Goal: Information Seeking & Learning: Find contact information

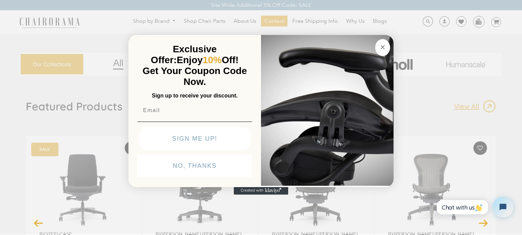
click at [381, 51] on button "Close dialog" at bounding box center [382, 47] width 15 height 17
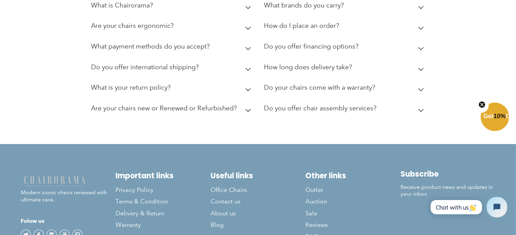
scroll to position [1928, 0]
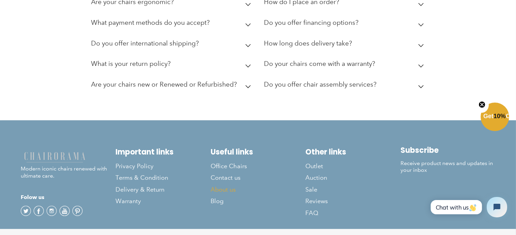
click at [240, 183] on link "About us" at bounding box center [258, 189] width 95 height 12
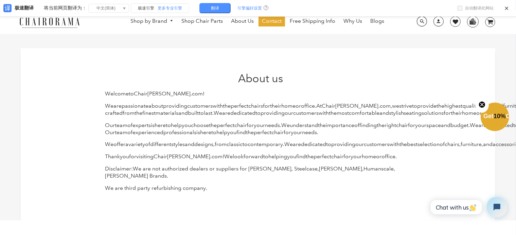
click at [111, 135] on div "Welcome to Chair orama . com ! We are passionate about providing customers with…" at bounding box center [260, 140] width 311 height 101
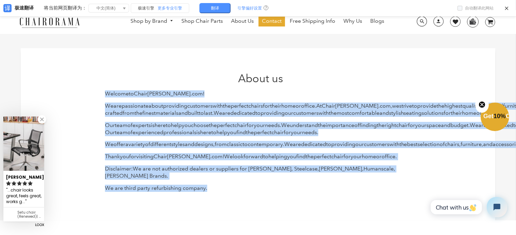
drag, startPoint x: 105, startPoint y: 87, endPoint x: 220, endPoint y: 213, distance: 171.4
click at [220, 197] on div "About us Welcome to Chair orama . com ! We are passionate about providing custo…" at bounding box center [258, 134] width 317 height 125
click at [220, 192] on div "Welcome to Chair orama . com ! We are passionate about providing customers with…" at bounding box center [260, 140] width 311 height 101
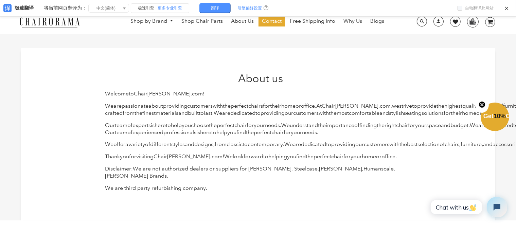
drag, startPoint x: 350, startPoint y: 180, endPoint x: 344, endPoint y: 176, distance: 7.9
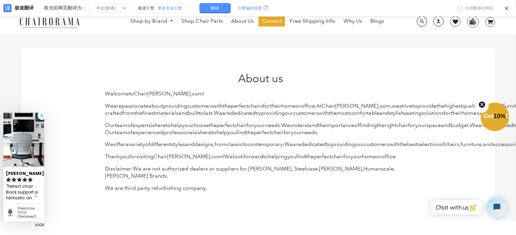
click at [479, 102] on icon "Close teaser" at bounding box center [482, 104] width 7 height 7
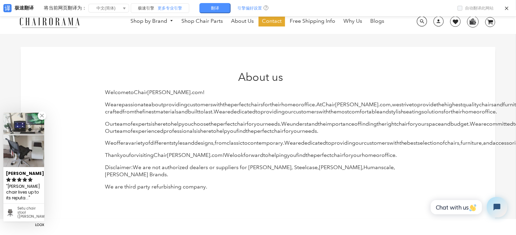
scroll to position [0, 0]
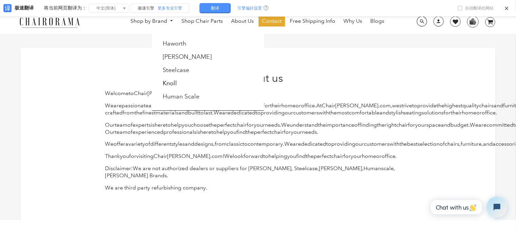
click at [138, 23] on link "Shop by Brand" at bounding box center [152, 21] width 50 height 11
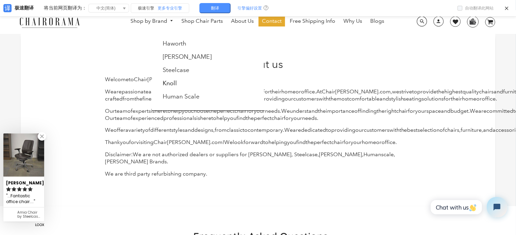
click at [145, 22] on link "Shop by Brand" at bounding box center [152, 21] width 50 height 11
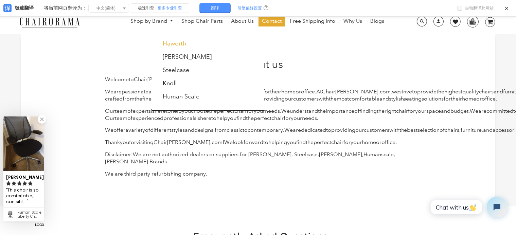
click at [182, 44] on link "Haworth" at bounding box center [175, 43] width 24 height 7
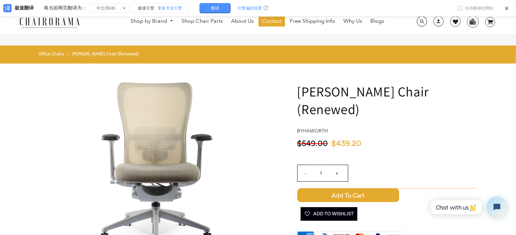
scroll to position [1, 0]
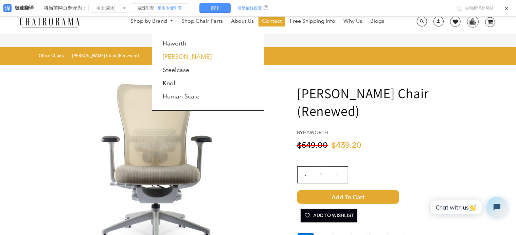
click at [178, 59] on link "[PERSON_NAME] [PERSON_NAME]" at bounding box center [187, 56] width 49 height 7
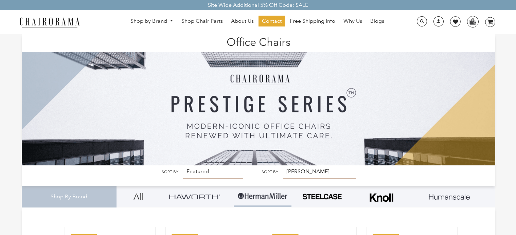
scroll to position [12, 0]
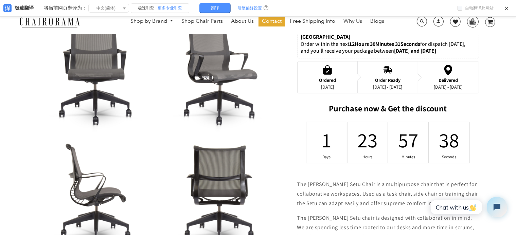
scroll to position [254, 0]
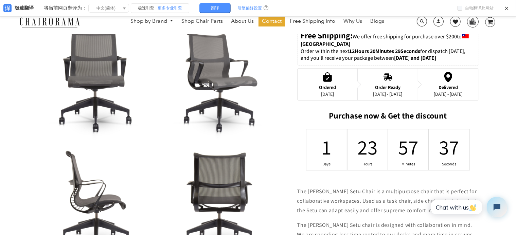
drag, startPoint x: 16, startPoint y: 180, endPoint x: 8, endPoint y: 161, distance: 21.5
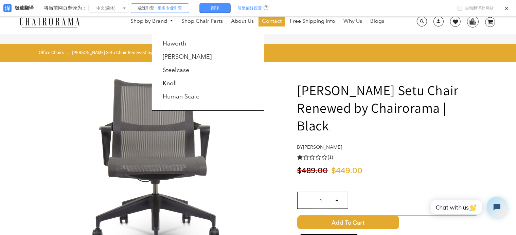
scroll to position [1, 0]
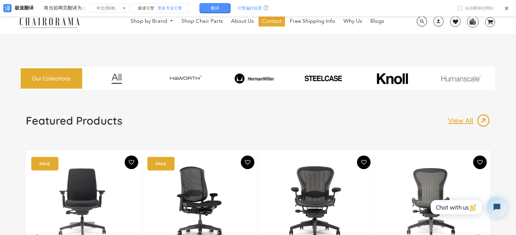
drag, startPoint x: 0, startPoint y: 185, endPoint x: 4, endPoint y: 185, distance: 4.1
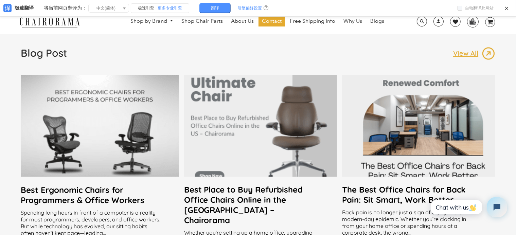
scroll to position [1255, 0]
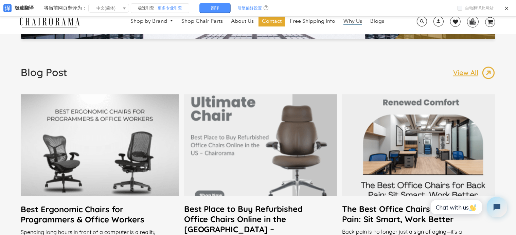
click at [353, 20] on span "Why Us" at bounding box center [352, 21] width 19 height 7
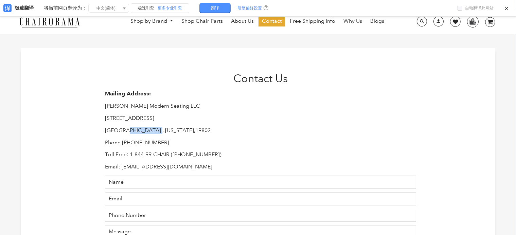
click at [153, 133] on p "Wilmington , Delaware,19802" at bounding box center [260, 130] width 311 height 7
click at [31, 151] on div "Contact Us Mailing Address: Hudson Modern Seating LLC 1245 E 16 th Street Wilmi…" at bounding box center [258, 197] width 474 height 298
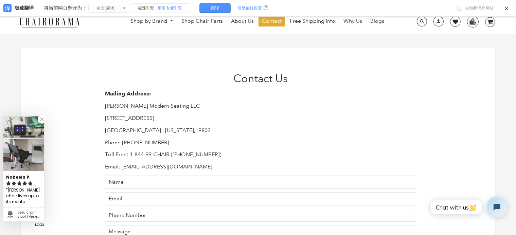
click at [140, 130] on p "Wilmington , Delaware,19802" at bounding box center [260, 130] width 311 height 7
copy p "Delaware"
